Goal: Information Seeking & Learning: Learn about a topic

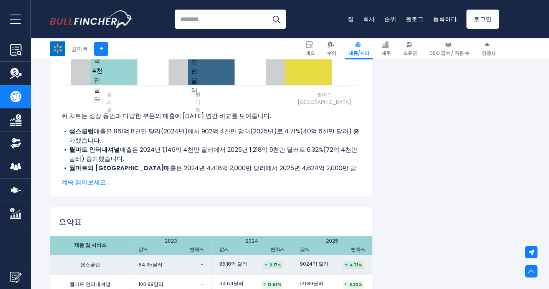
scroll to position [1036, 0]
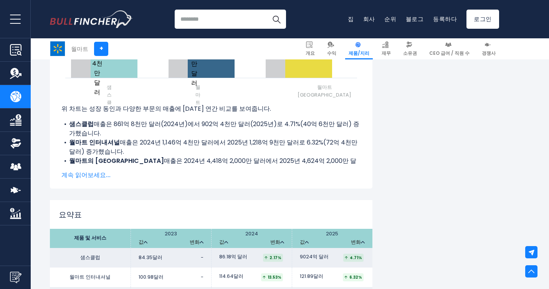
click at [86, 178] on font "계속 읽어보세요..." at bounding box center [85, 175] width 49 height 9
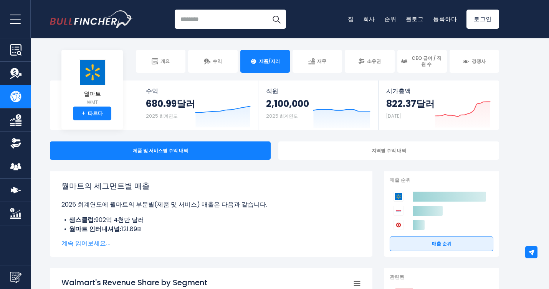
scroll to position [0, 0]
click at [318, 61] on font "재무" at bounding box center [321, 61] width 9 height 7
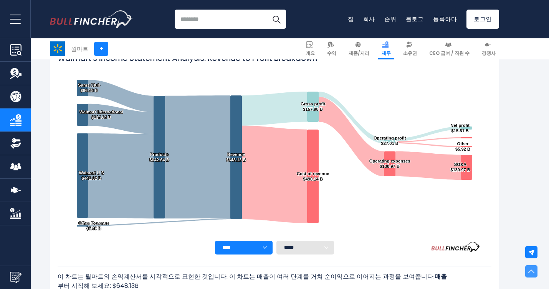
scroll to position [147, 0]
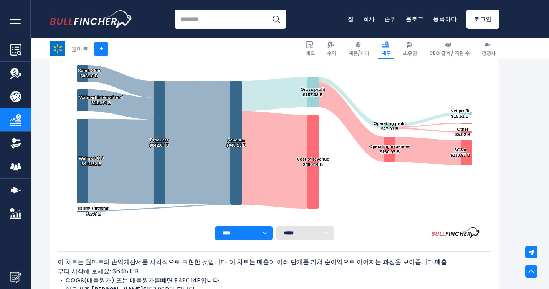
click at [264, 231] on select "**** **** **** **** **** ****" at bounding box center [244, 233] width 58 height 14
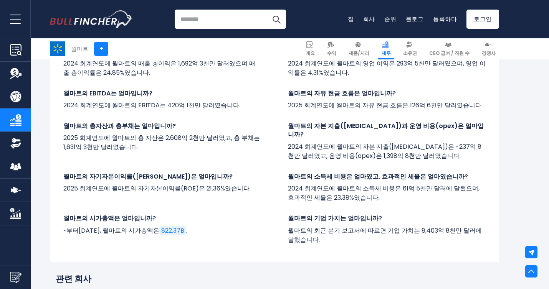
scroll to position [1451, 0]
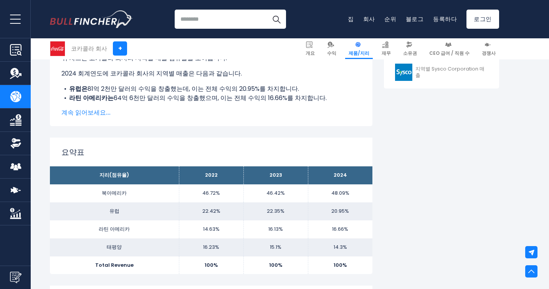
scroll to position [422, 0]
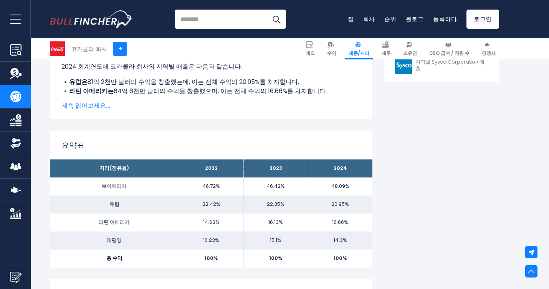
click at [92, 103] on font "계속 읽어보세요..." at bounding box center [85, 105] width 49 height 9
